Goal: Information Seeking & Learning: Learn about a topic

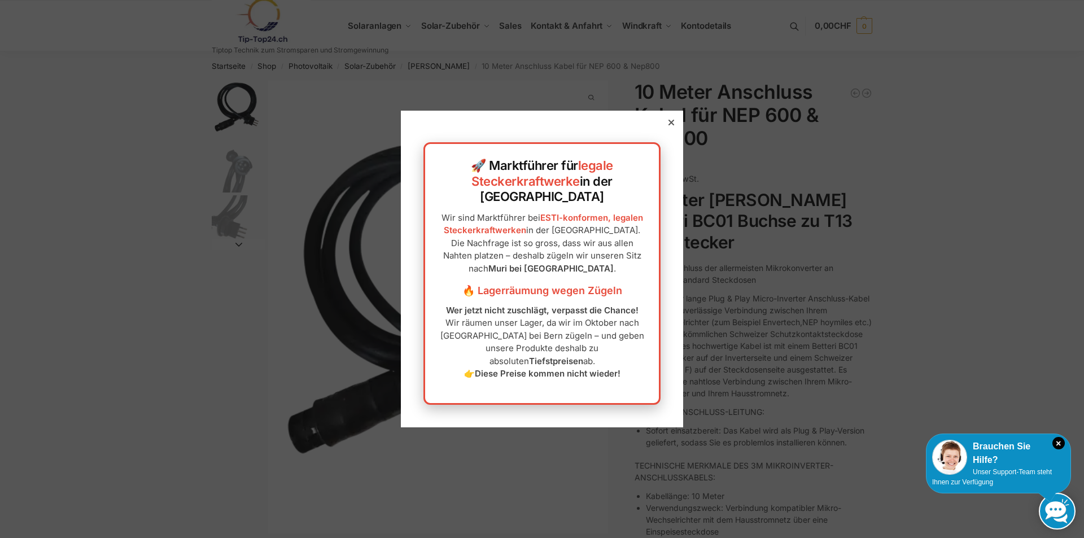
click at [669, 125] on icon at bounding box center [672, 123] width 6 height 6
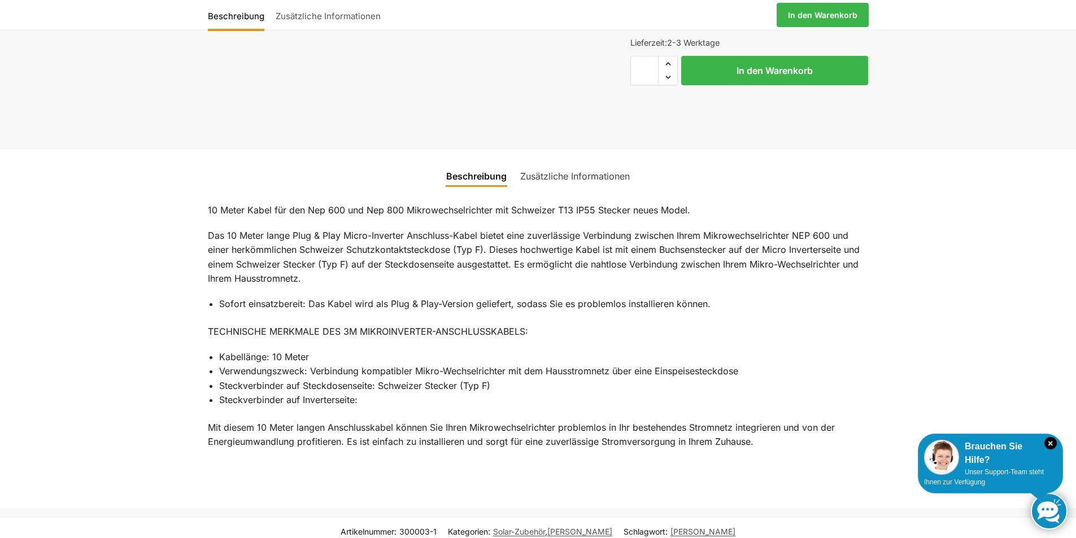
scroll to position [678, 0]
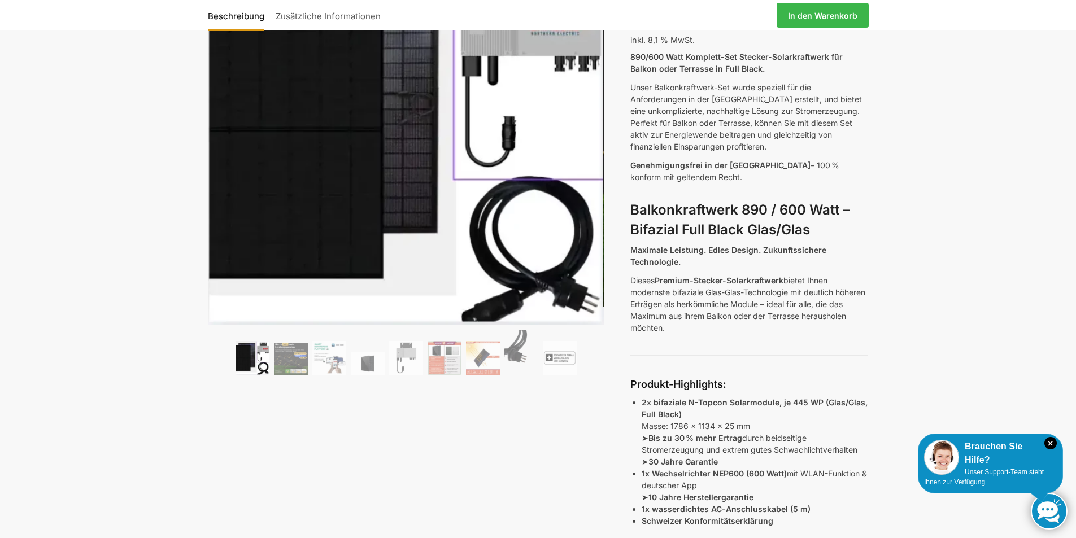
scroll to position [169, 0]
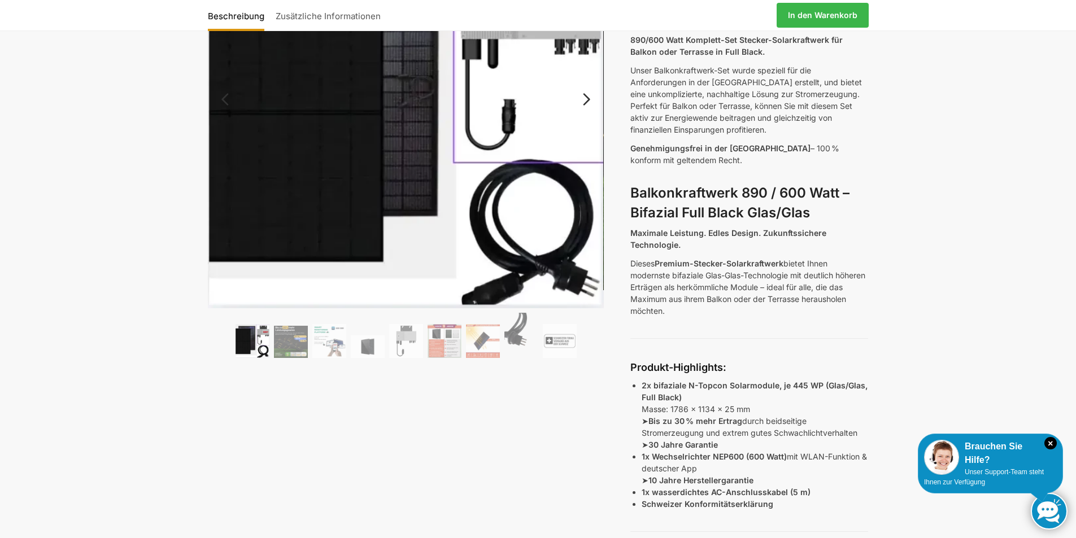
click at [239, 341] on img at bounding box center [252, 341] width 34 height 34
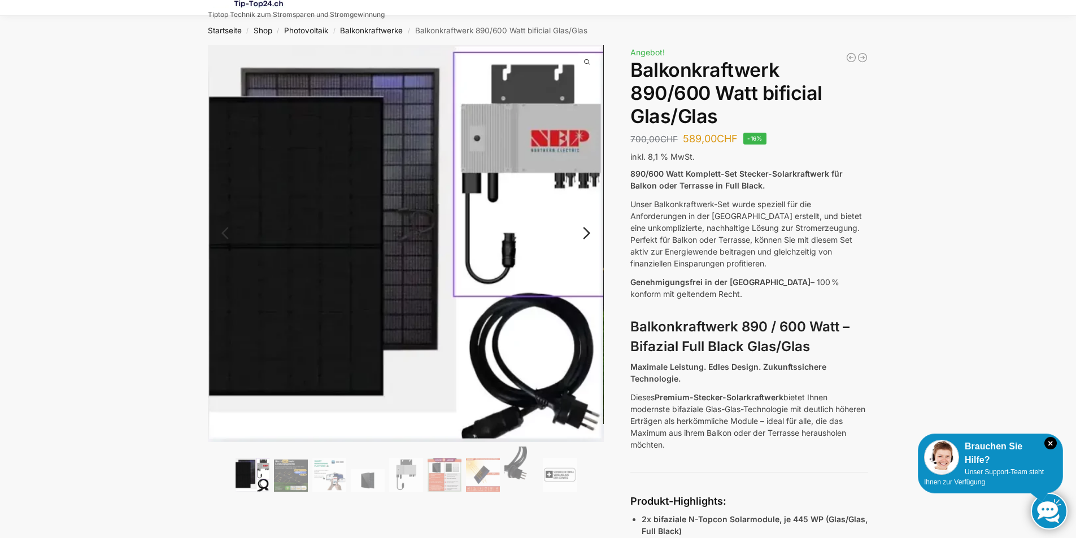
scroll to position [0, 0]
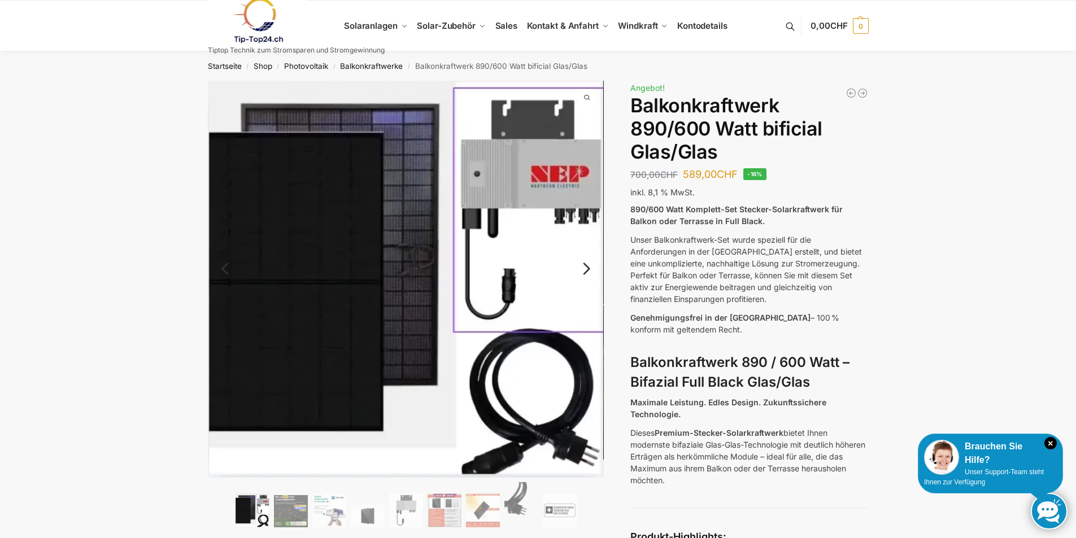
click at [243, 512] on img at bounding box center [252, 511] width 34 height 34
click at [296, 507] on img at bounding box center [291, 511] width 34 height 32
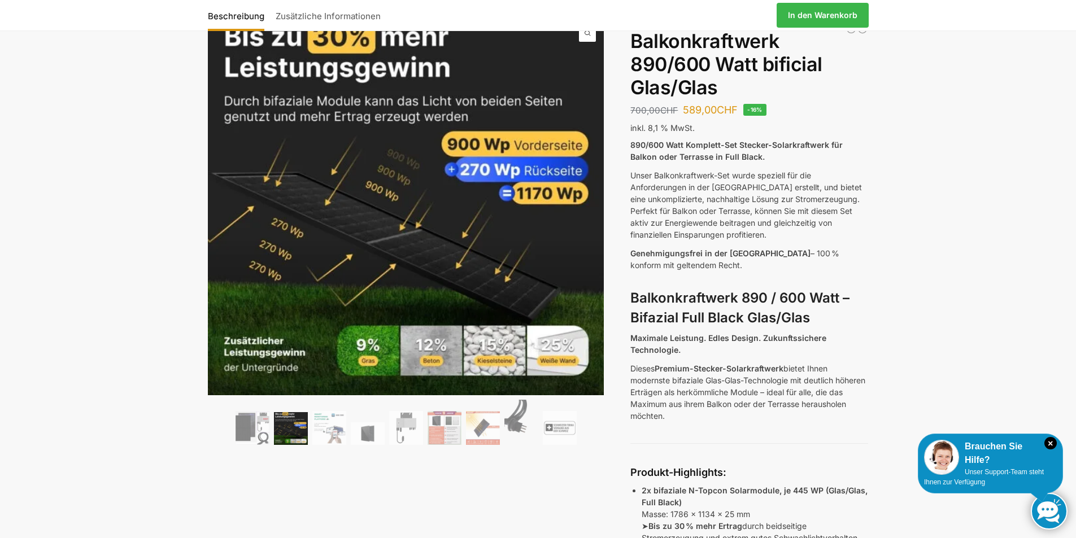
scroll to position [113, 0]
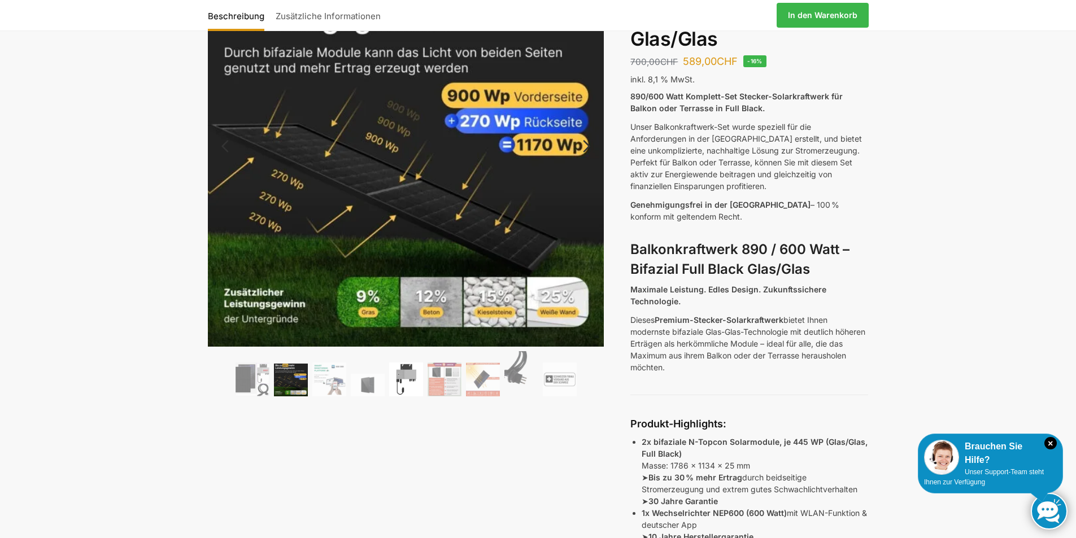
click at [413, 385] on img at bounding box center [406, 380] width 34 height 34
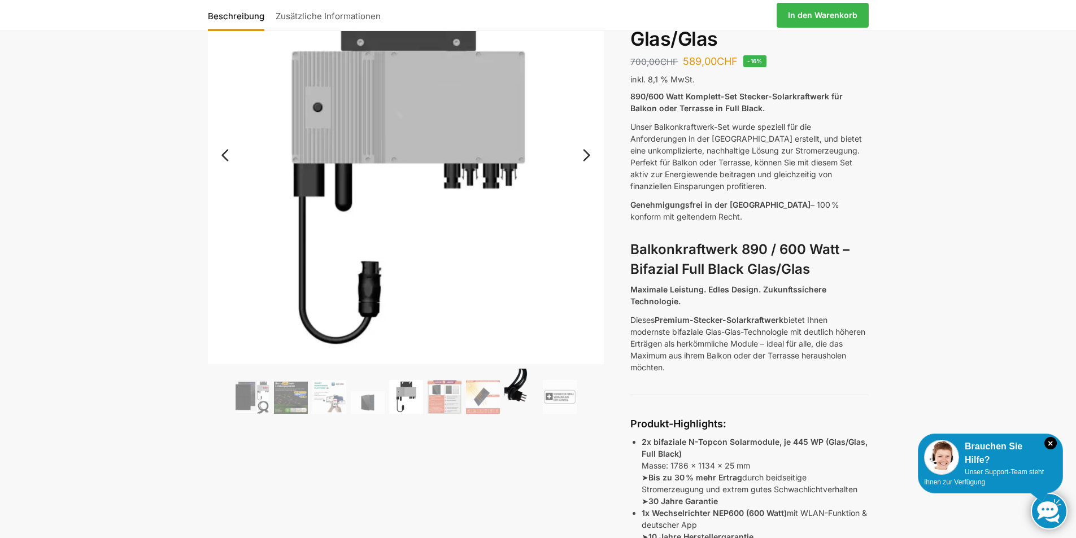
click at [513, 385] on img at bounding box center [521, 391] width 34 height 45
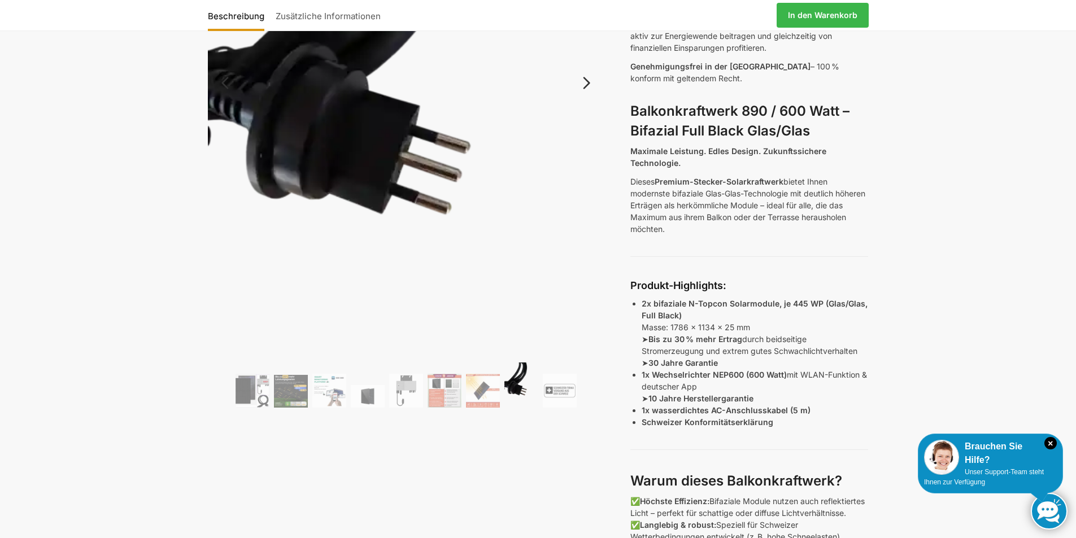
scroll to position [0, 0]
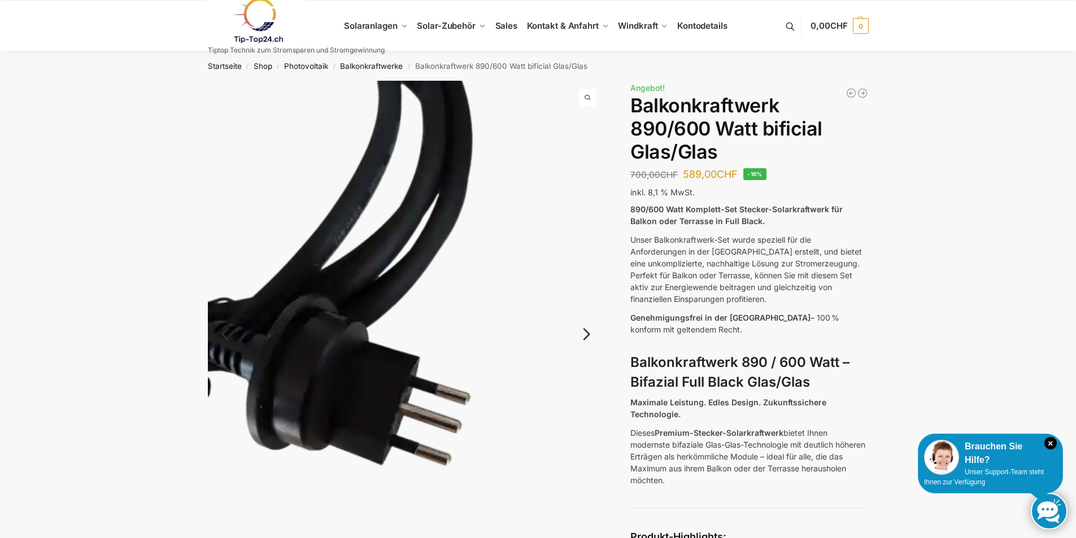
drag, startPoint x: 488, startPoint y: 179, endPoint x: 491, endPoint y: 156, distance: 22.8
click at [491, 156] on img at bounding box center [406, 345] width 396 height 528
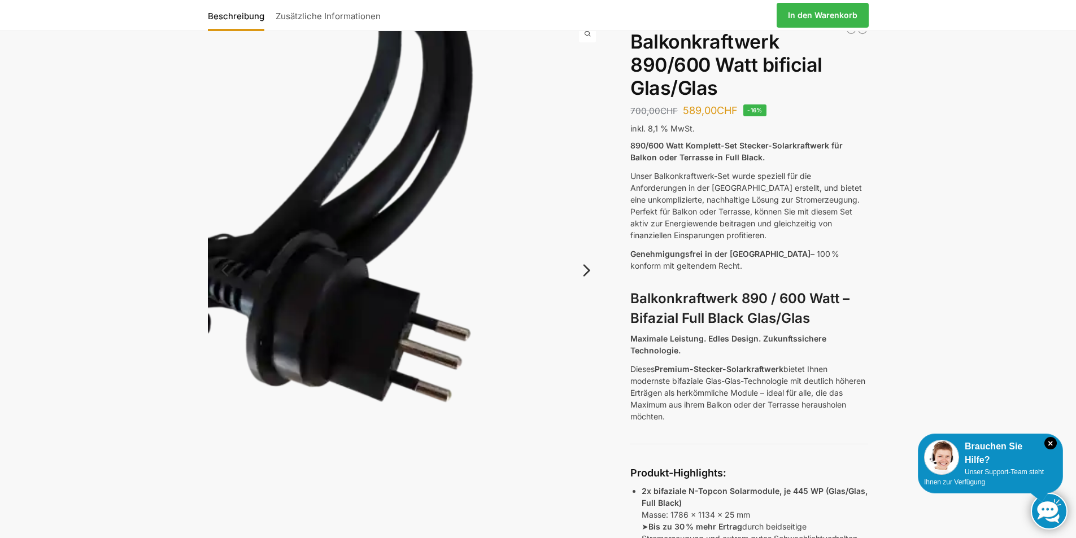
scroll to position [56, 0]
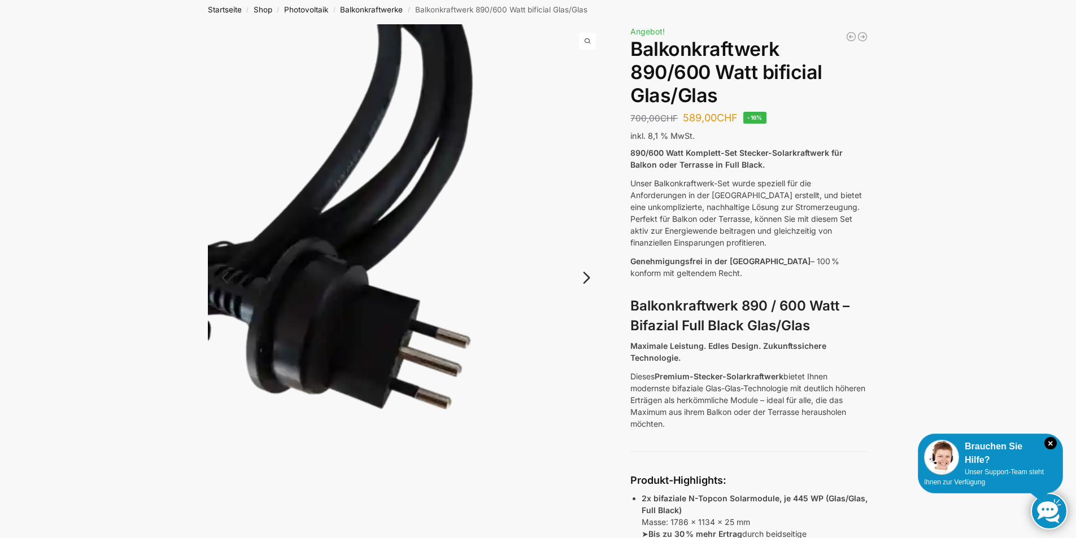
click at [588, 280] on link "Next" at bounding box center [585, 283] width 38 height 11
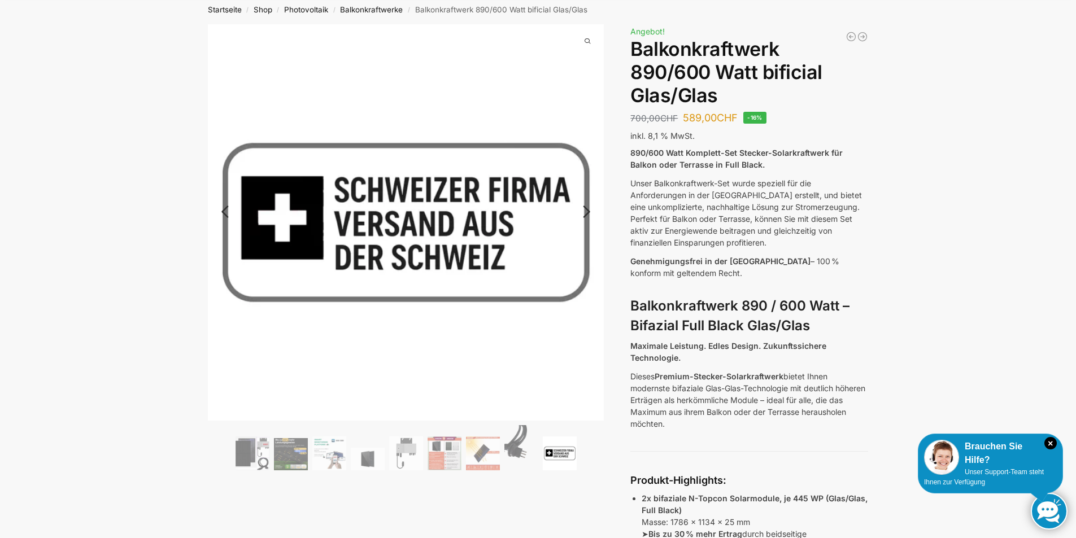
click at [226, 212] on link "Previous" at bounding box center [235, 217] width 55 height 11
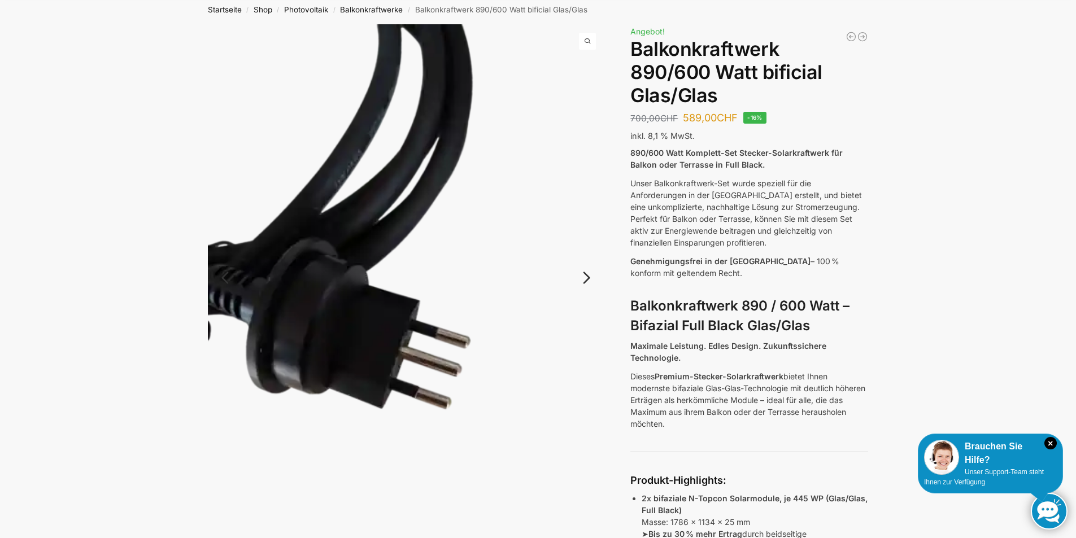
click at [224, 211] on img at bounding box center [406, 288] width 396 height 528
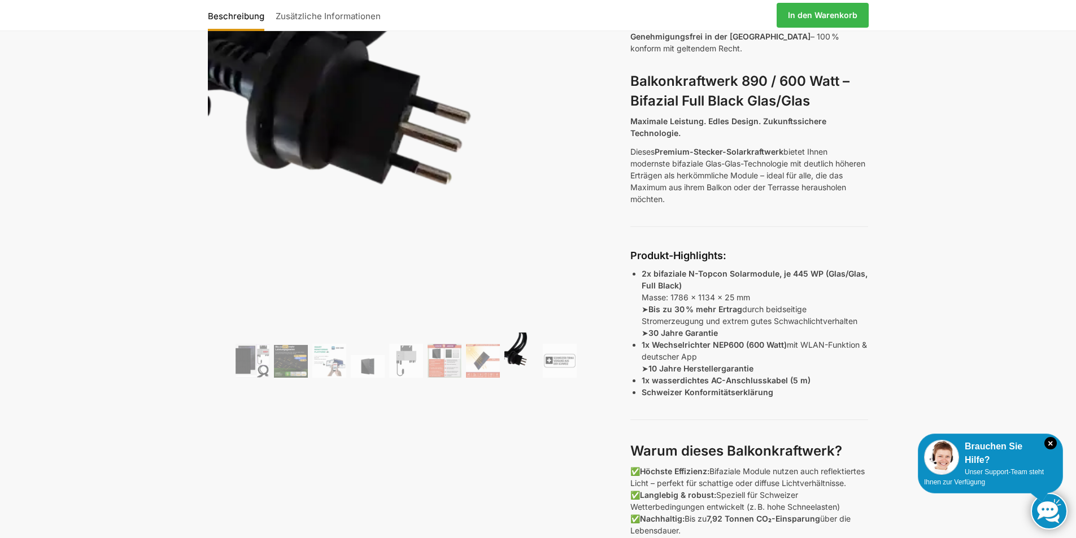
scroll to position [282, 0]
click at [523, 355] on img at bounding box center [521, 353] width 34 height 45
click at [515, 356] on img at bounding box center [521, 353] width 34 height 45
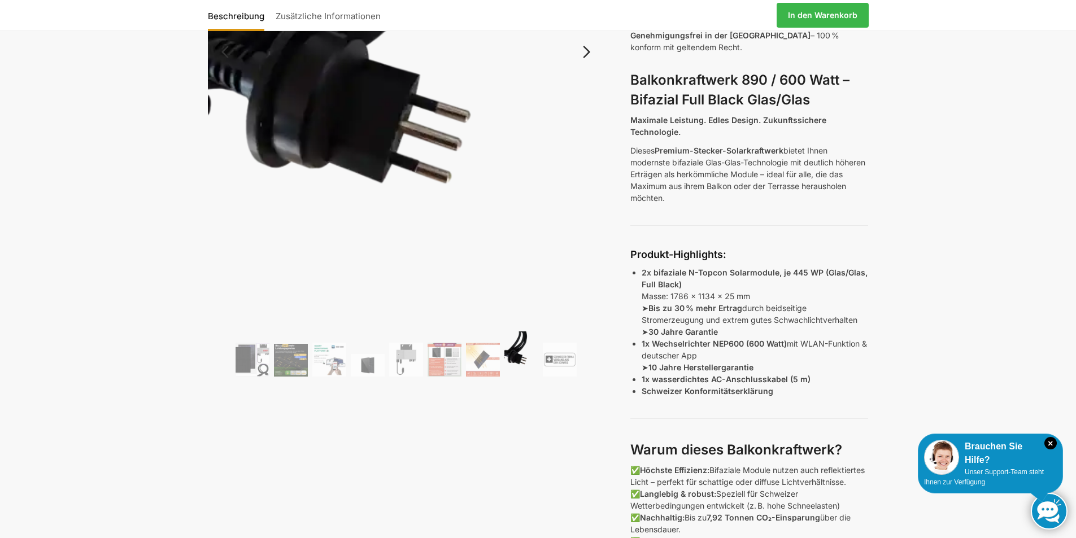
click at [515, 356] on img at bounding box center [521, 353] width 34 height 45
click at [562, 355] on img at bounding box center [560, 360] width 34 height 34
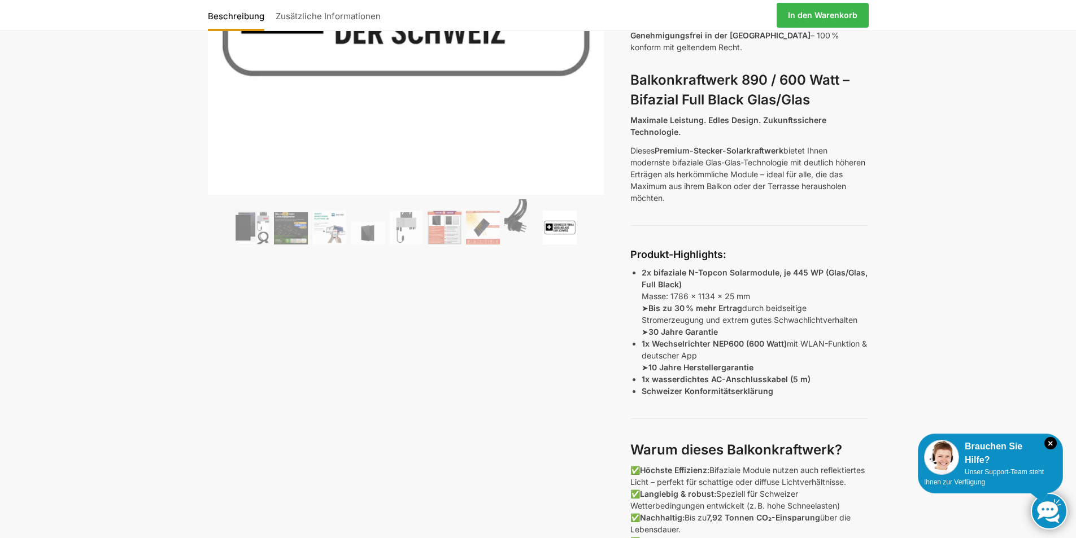
click at [562, 355] on div "🔍 Previous Next Beschreibung Zusätzliche Informationen 700,00 CHF Ursprüngliche…" at bounding box center [538, 466] width 708 height 1336
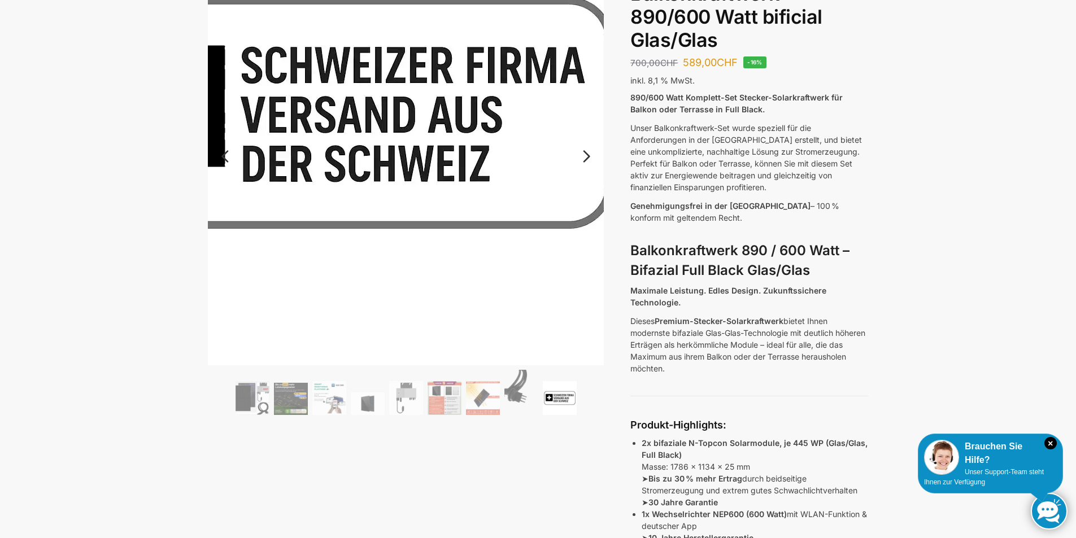
scroll to position [56, 0]
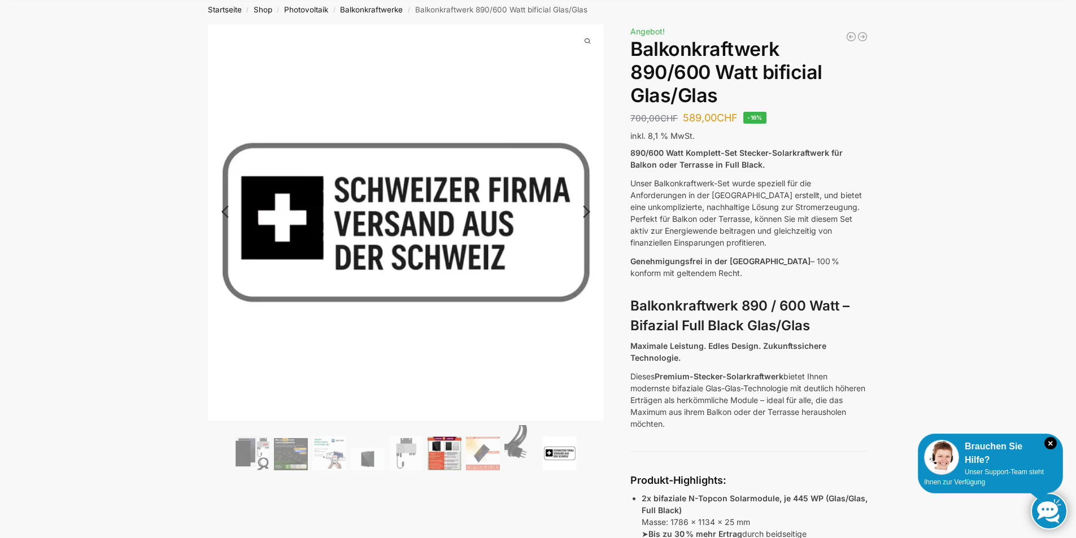
click at [448, 455] on img at bounding box center [444, 454] width 34 height 34
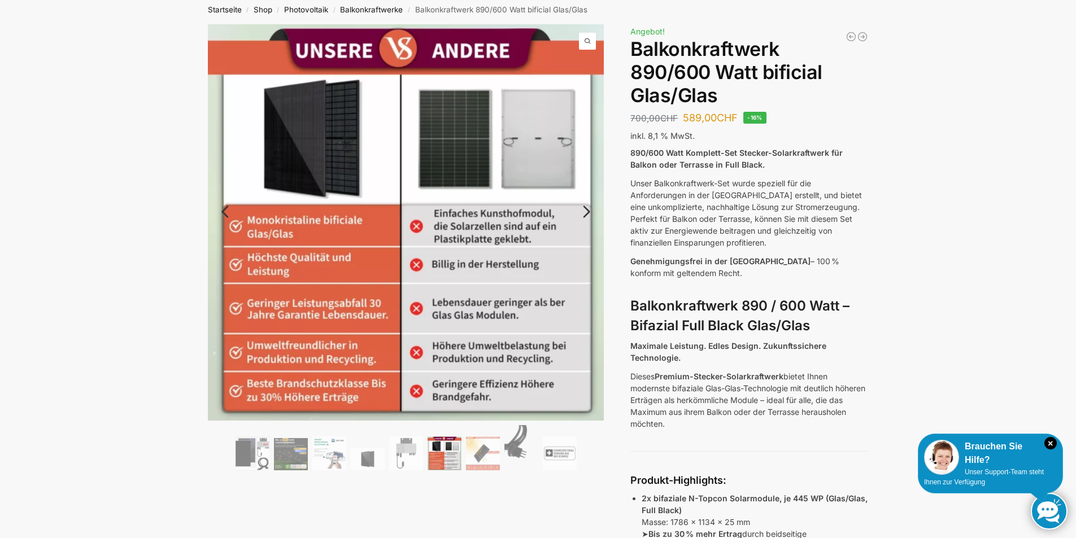
click at [448, 455] on img at bounding box center [444, 454] width 34 height 34
click at [406, 456] on img at bounding box center [406, 454] width 34 height 34
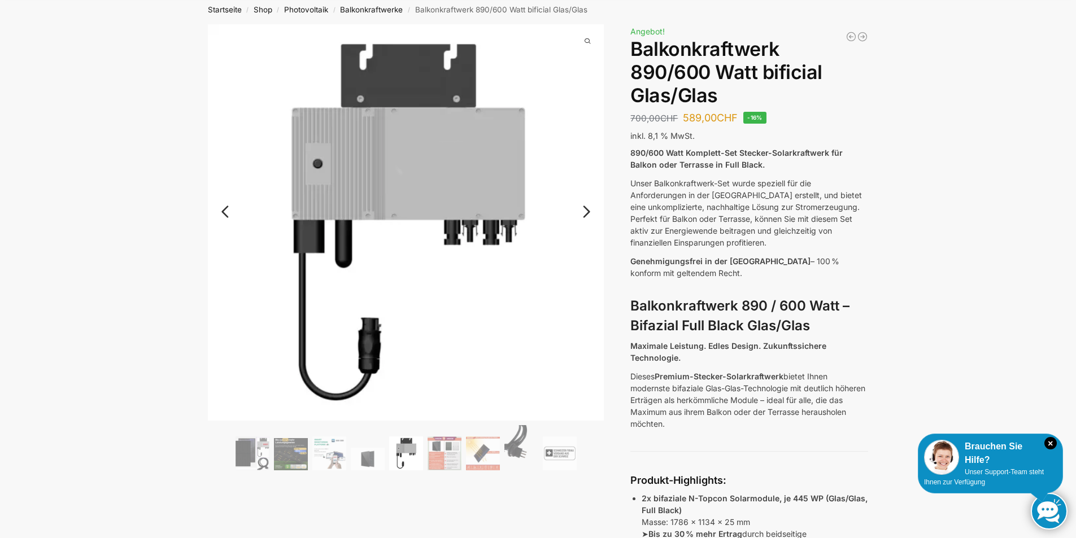
click at [222, 212] on link "Previous" at bounding box center [235, 217] width 55 height 11
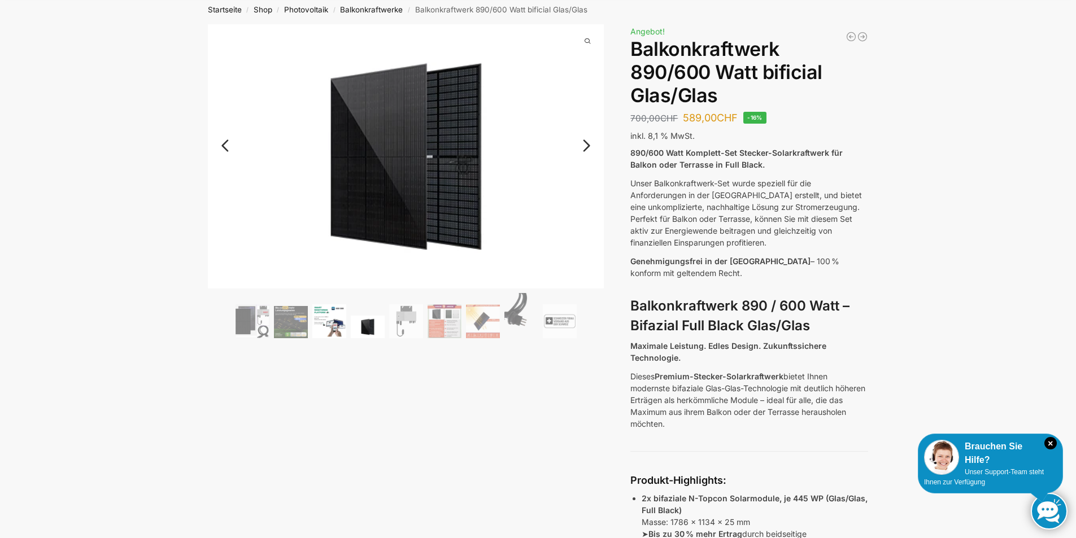
click at [334, 322] on img at bounding box center [329, 321] width 34 height 34
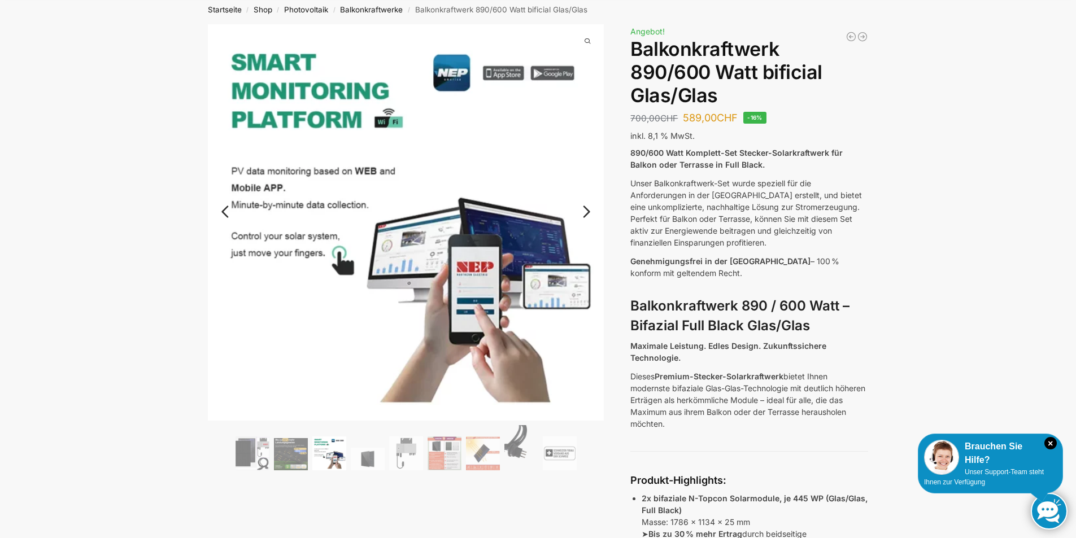
click at [334, 322] on div "🔍 Previous Next" at bounding box center [406, 248] width 396 height 449
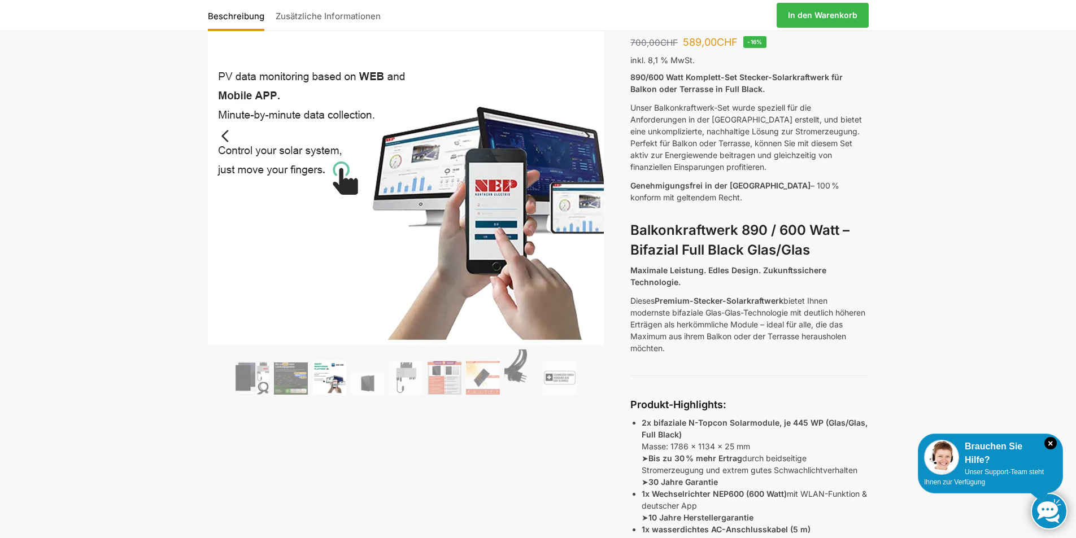
scroll to position [113, 0]
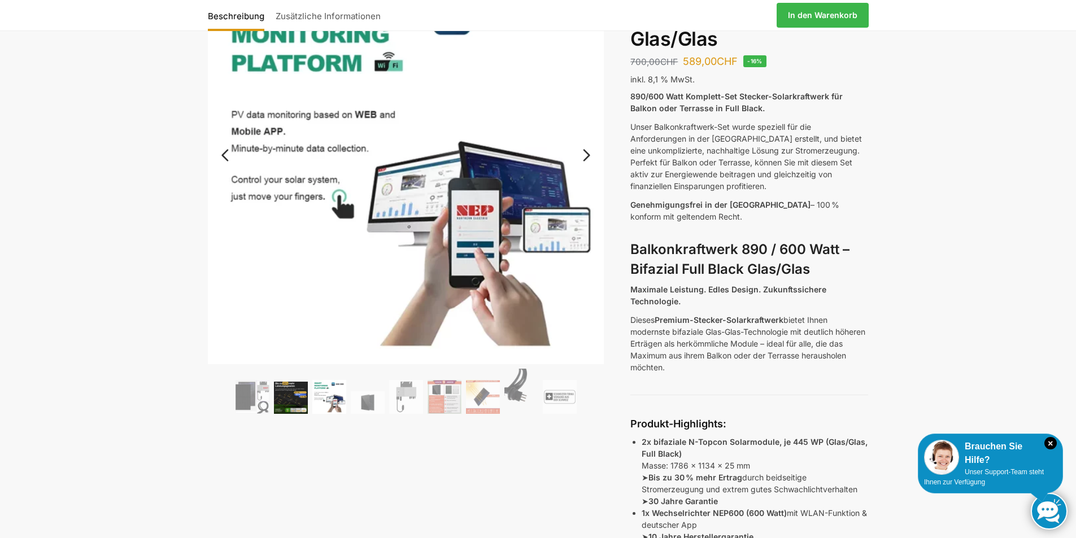
click at [295, 403] on img at bounding box center [291, 398] width 34 height 32
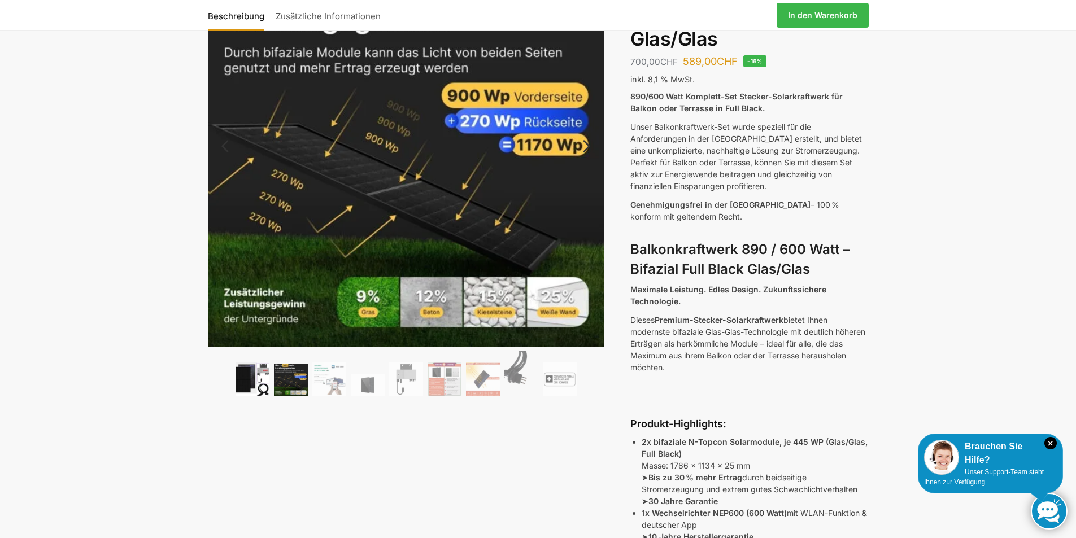
click at [248, 376] on img at bounding box center [252, 380] width 34 height 34
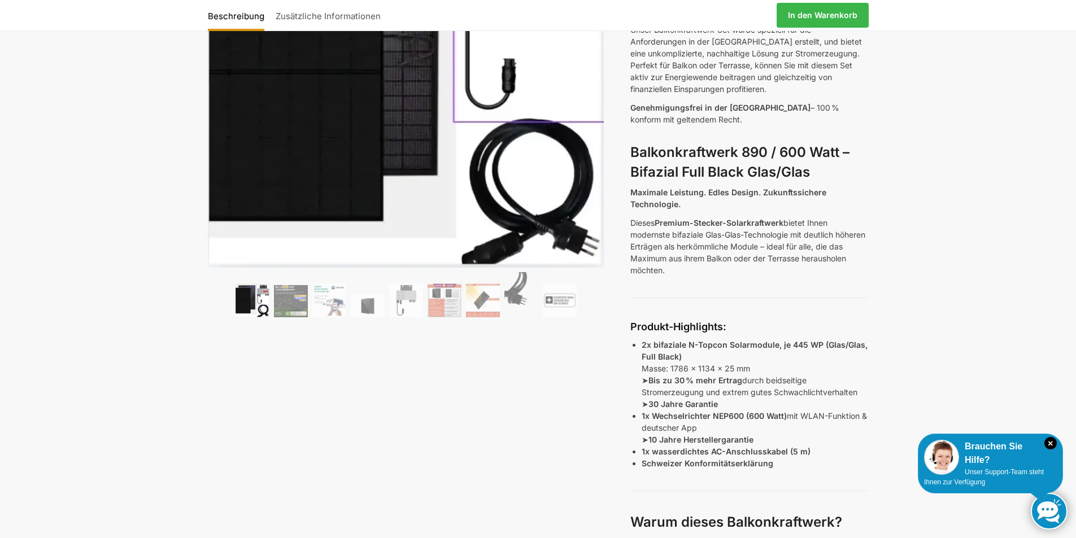
scroll to position [226, 0]
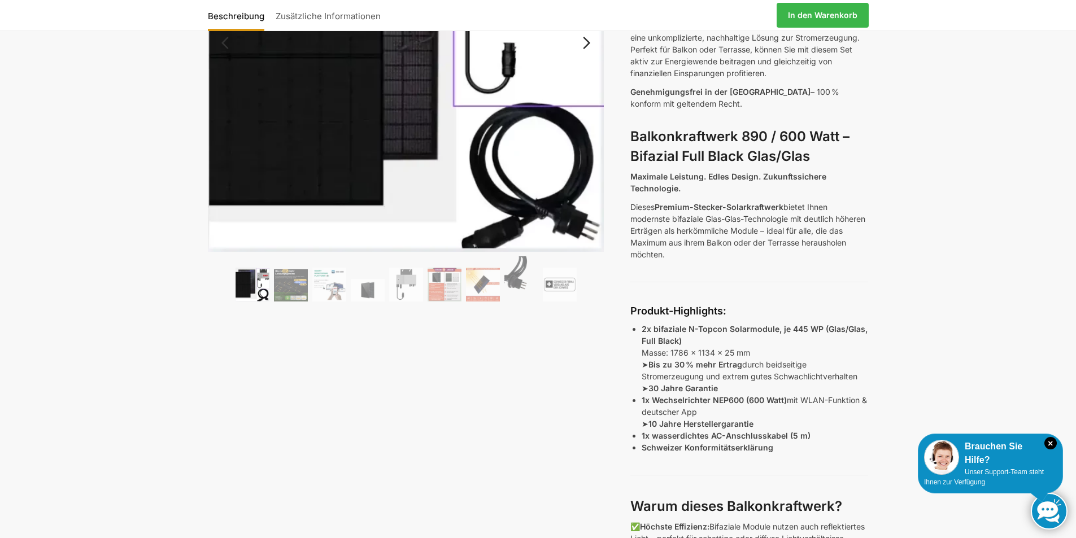
click at [492, 235] on img at bounding box center [406, 53] width 396 height 397
drag, startPoint x: 492, startPoint y: 235, endPoint x: 853, endPoint y: 280, distance: 364.1
click at [853, 280] on div "890/600 Watt Komplett-Set Stecker-Solarkraftwerk für Balkon oder Terrasse in Fu…" at bounding box center [749, 478] width 238 height 1002
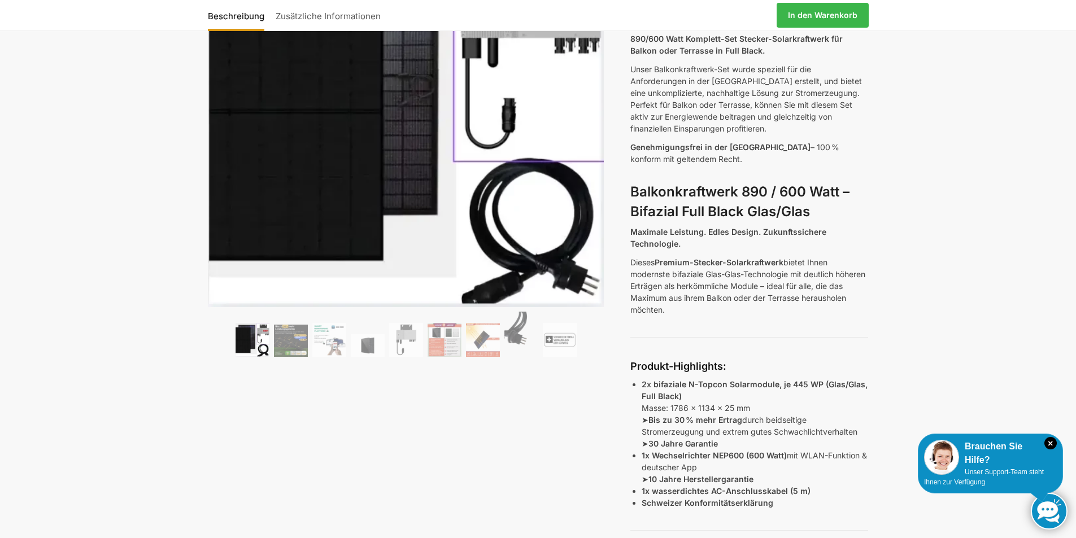
scroll to position [169, 0]
